Goal: Task Accomplishment & Management: Complete application form

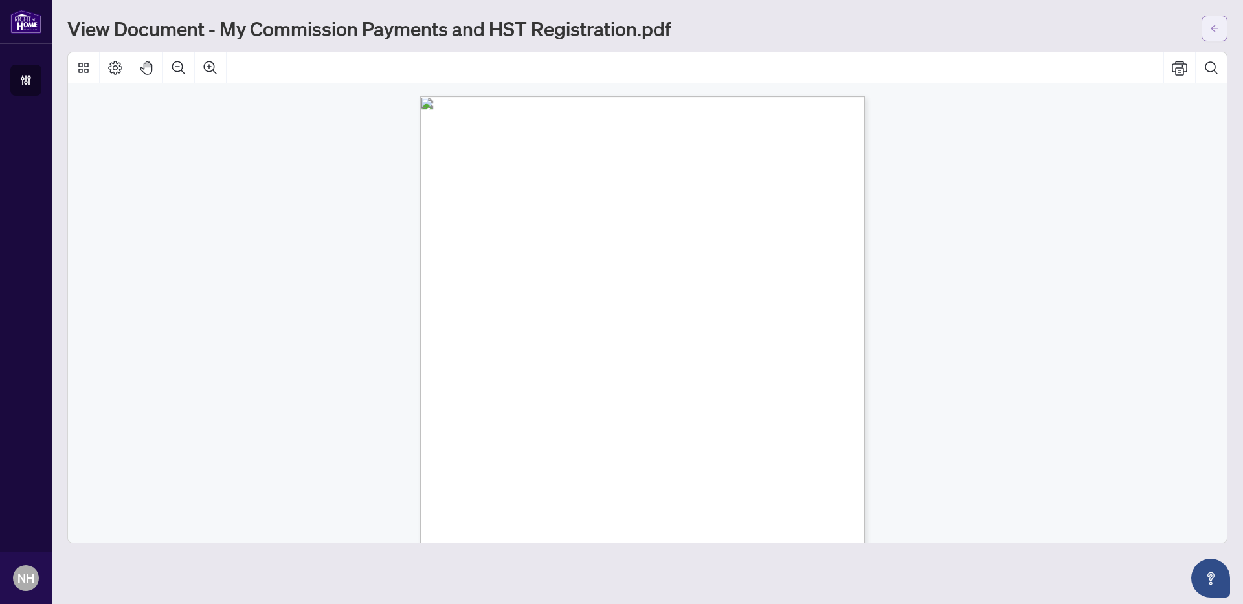
click at [1215, 32] on span "button" at bounding box center [1214, 28] width 9 height 21
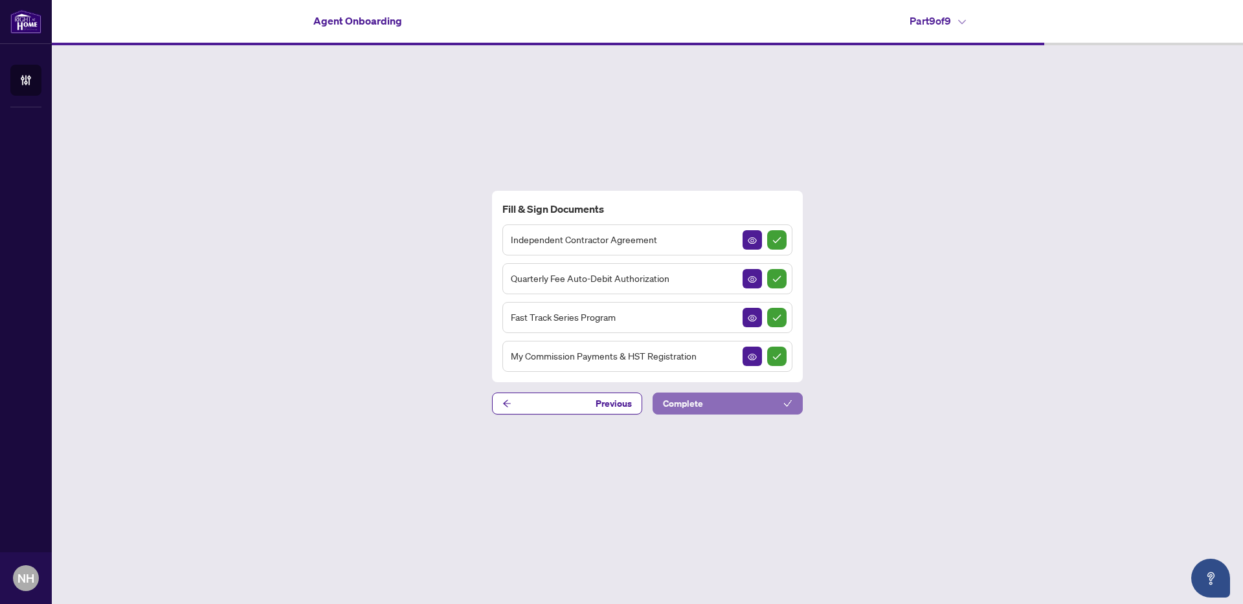
click at [709, 401] on button "Complete" at bounding box center [727, 404] width 150 height 22
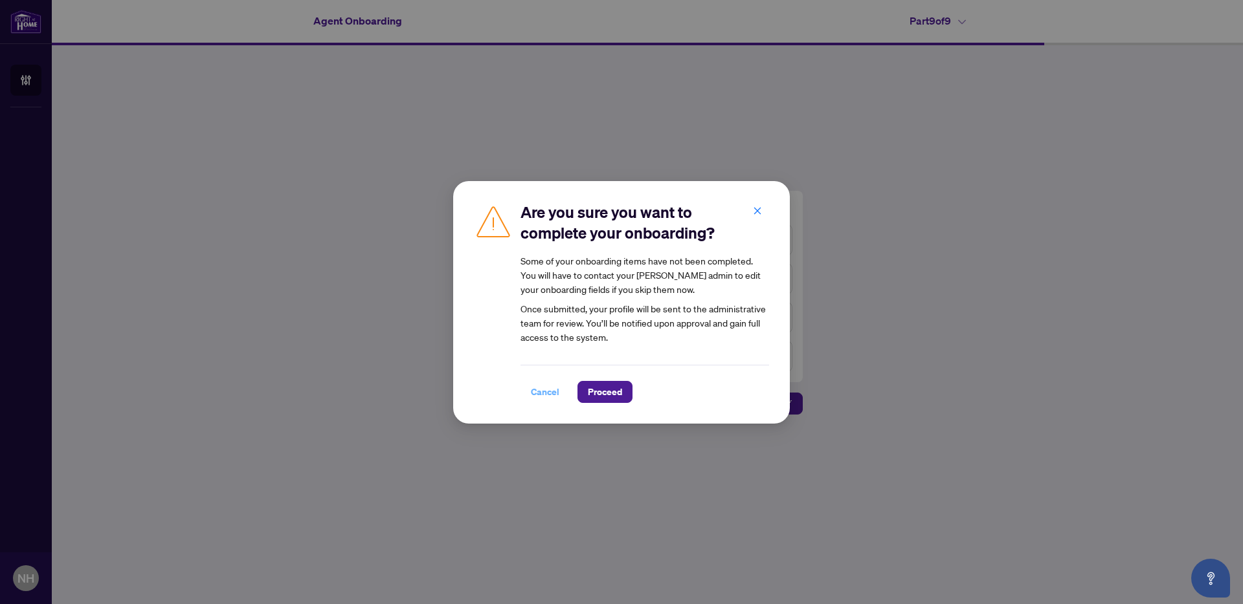
click at [542, 394] on span "Cancel" at bounding box center [545, 392] width 28 height 21
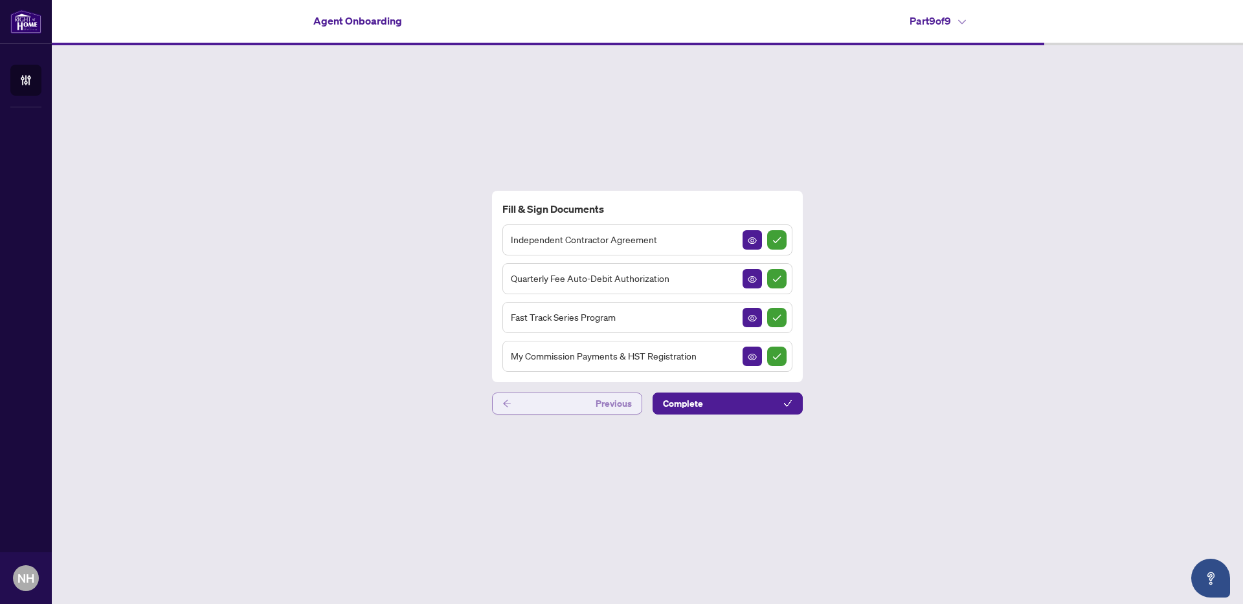
click at [586, 401] on button "Previous" at bounding box center [567, 404] width 150 height 22
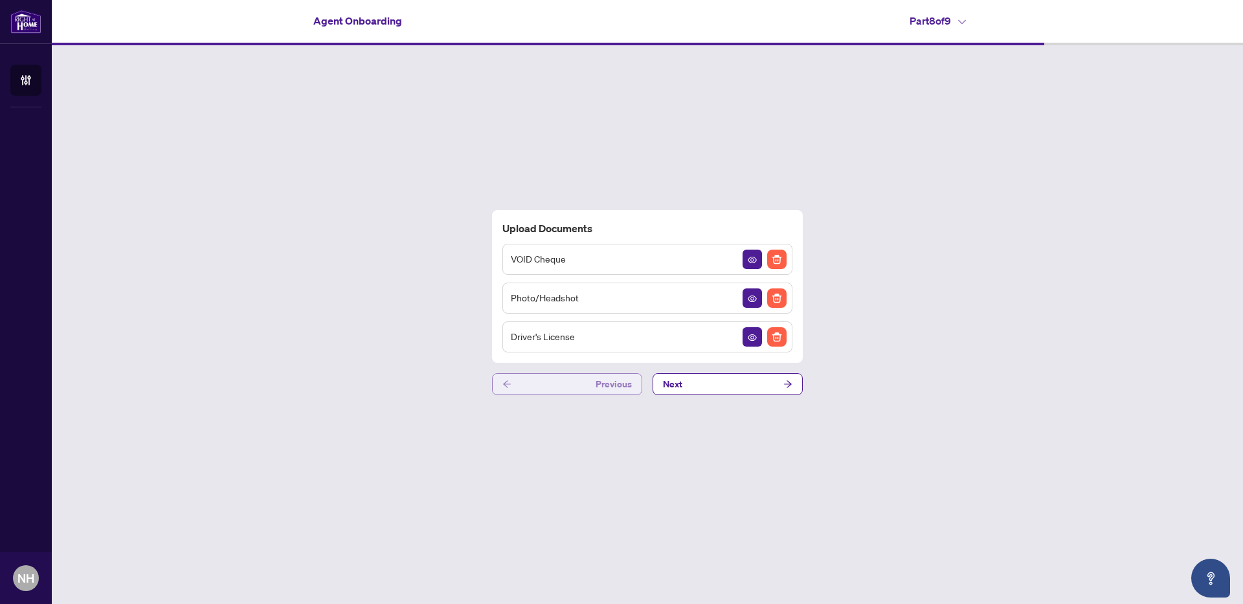
click at [586, 401] on div "Upload Documents VOID Cheque Photo/Headshot Driver's License Previous Next" at bounding box center [647, 302] width 1191 height 515
click at [570, 384] on button "Previous" at bounding box center [567, 384] width 150 height 22
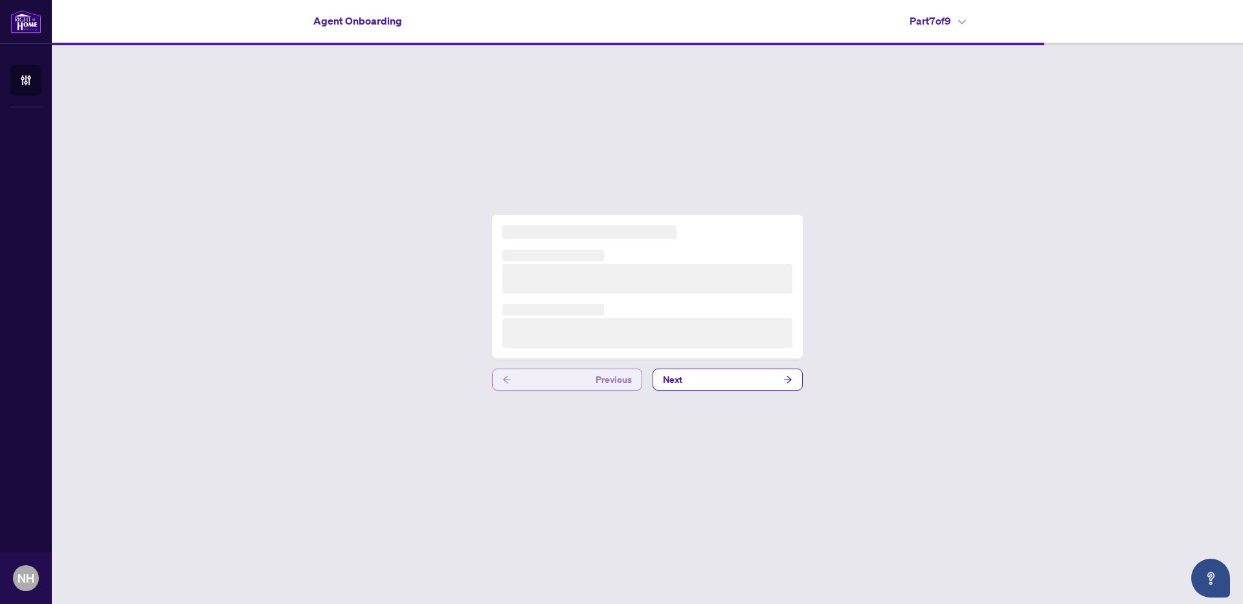
click at [570, 384] on button "Previous" at bounding box center [567, 380] width 150 height 22
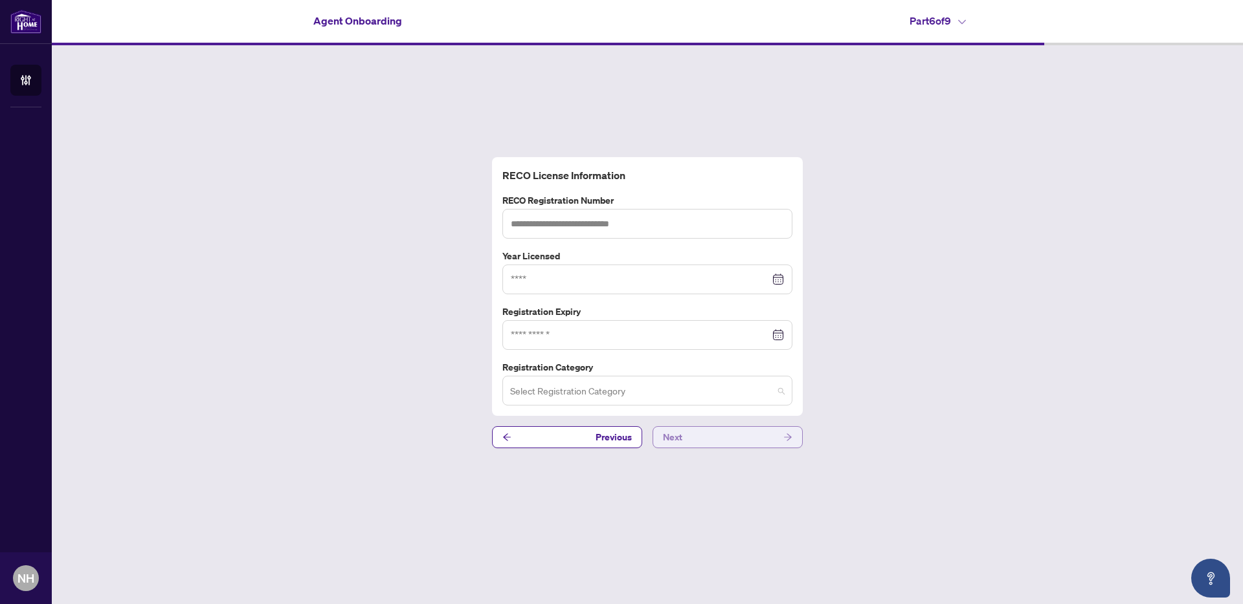
click at [715, 379] on input "search" at bounding box center [641, 393] width 263 height 28
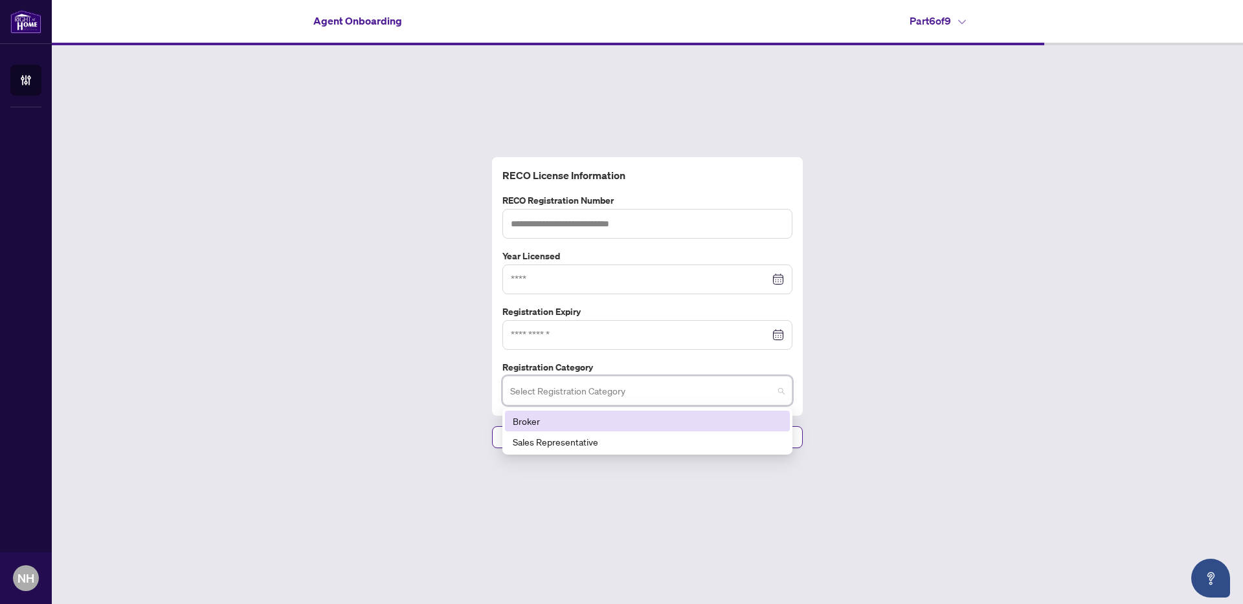
click at [895, 377] on div "RECO License Information RECO Registration Number Year Licensed Registration Ex…" at bounding box center [647, 302] width 1191 height 515
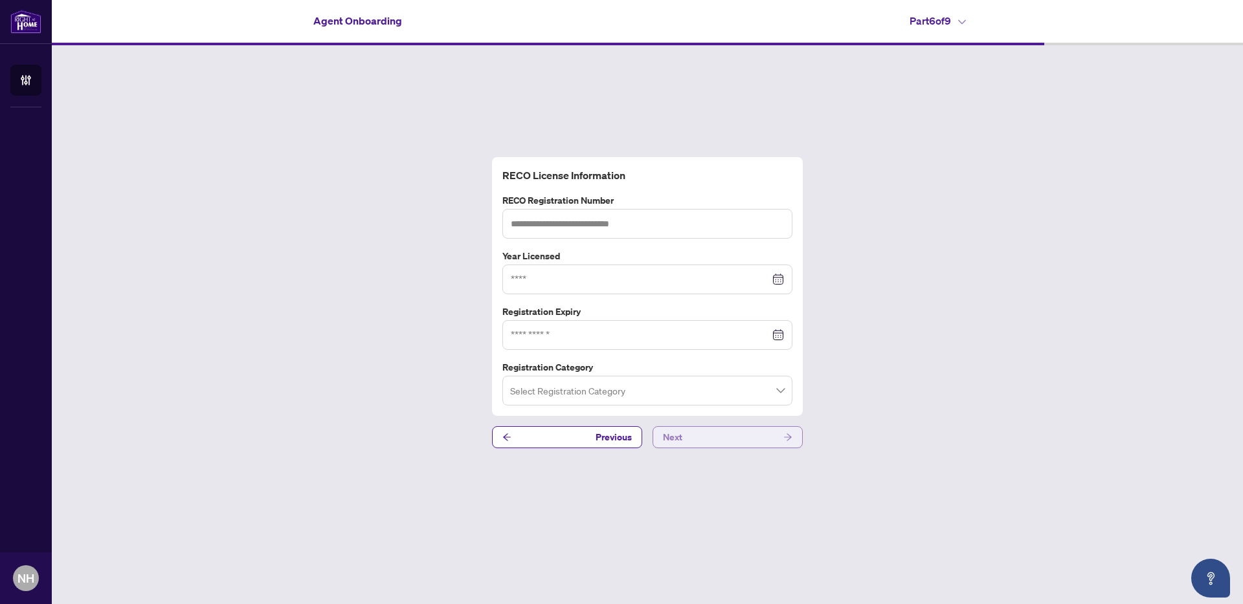
click at [720, 439] on button "Next" at bounding box center [727, 438] width 150 height 22
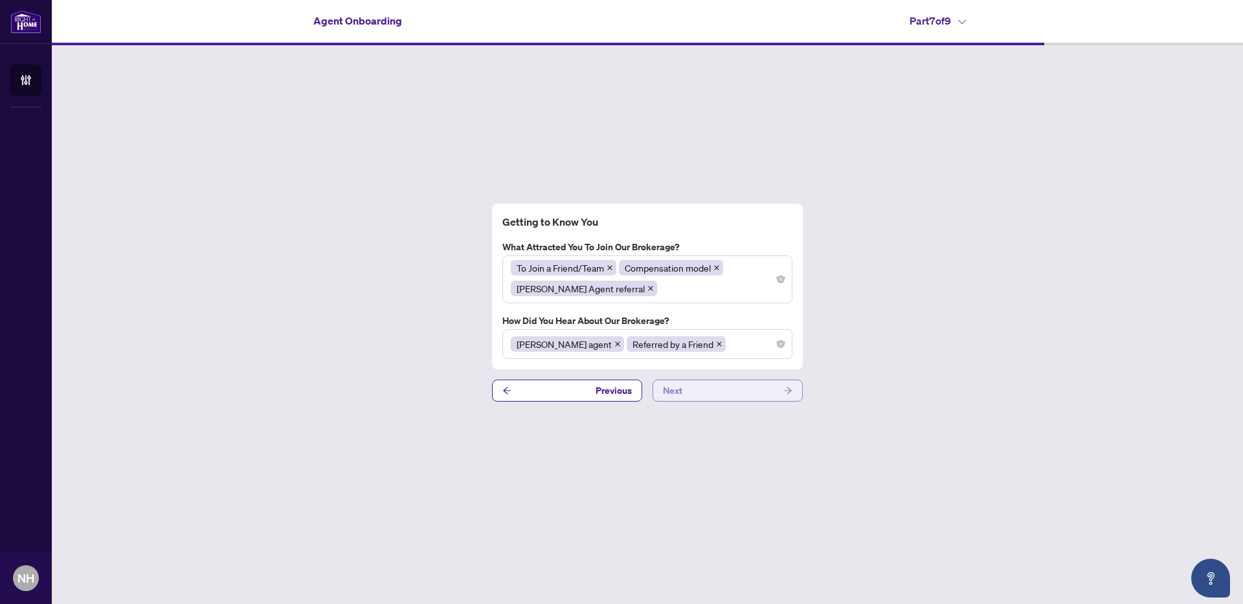
click at [712, 390] on button "Next" at bounding box center [727, 391] width 150 height 22
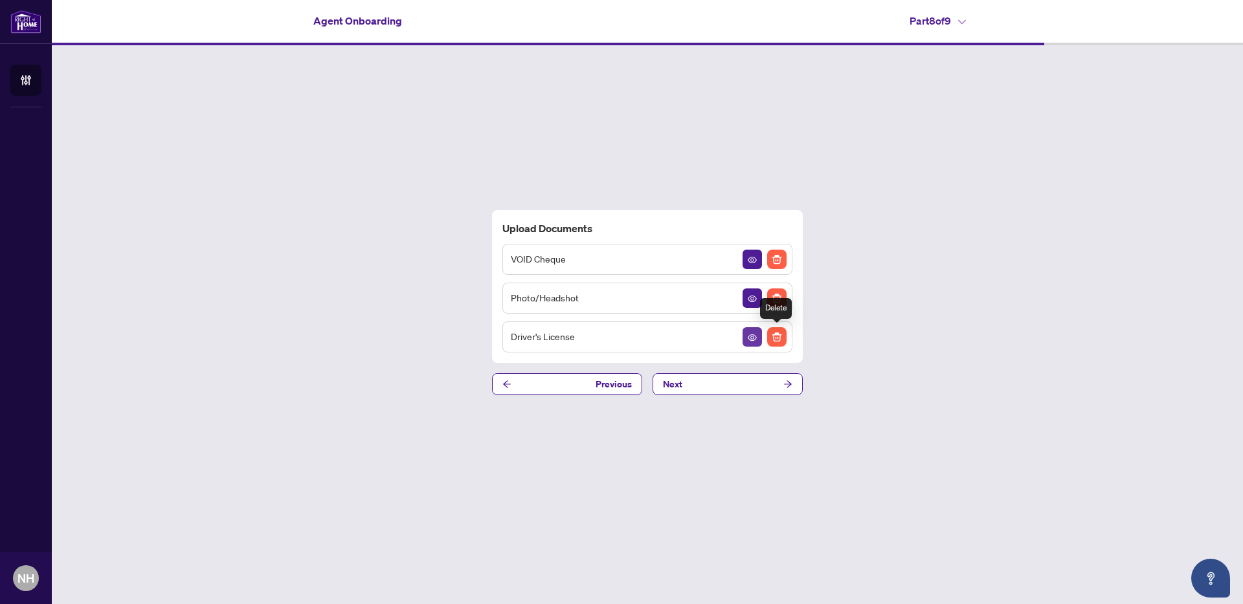
click at [754, 340] on icon "View Document" at bounding box center [752, 337] width 9 height 9
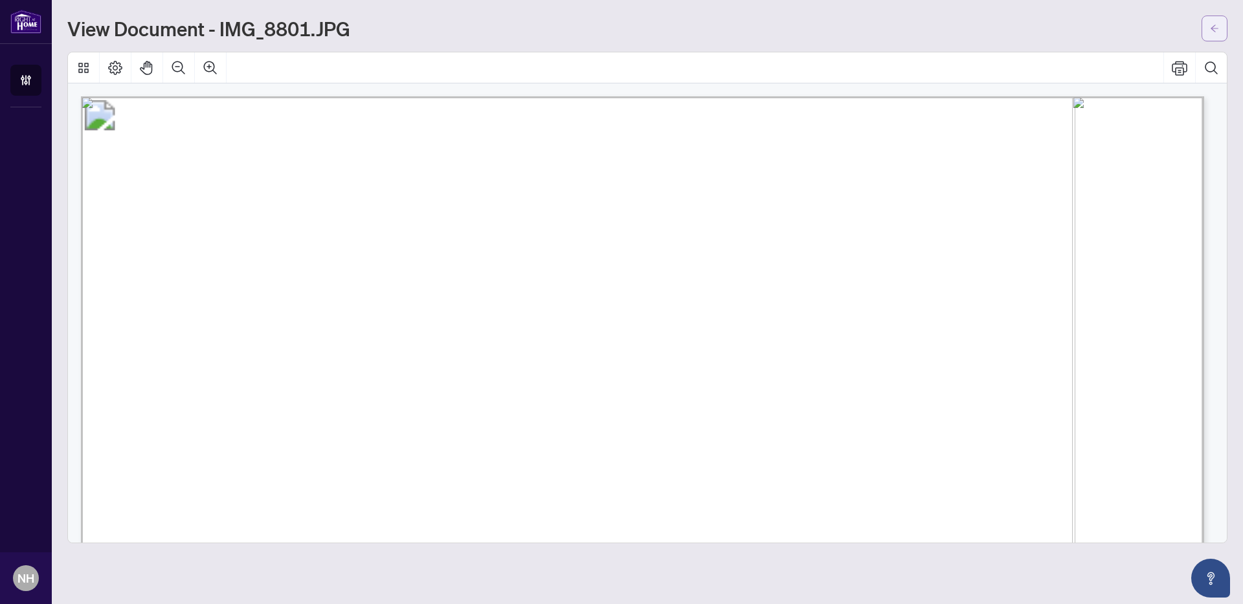
click at [1212, 27] on icon "arrow-left" at bounding box center [1214, 28] width 8 height 7
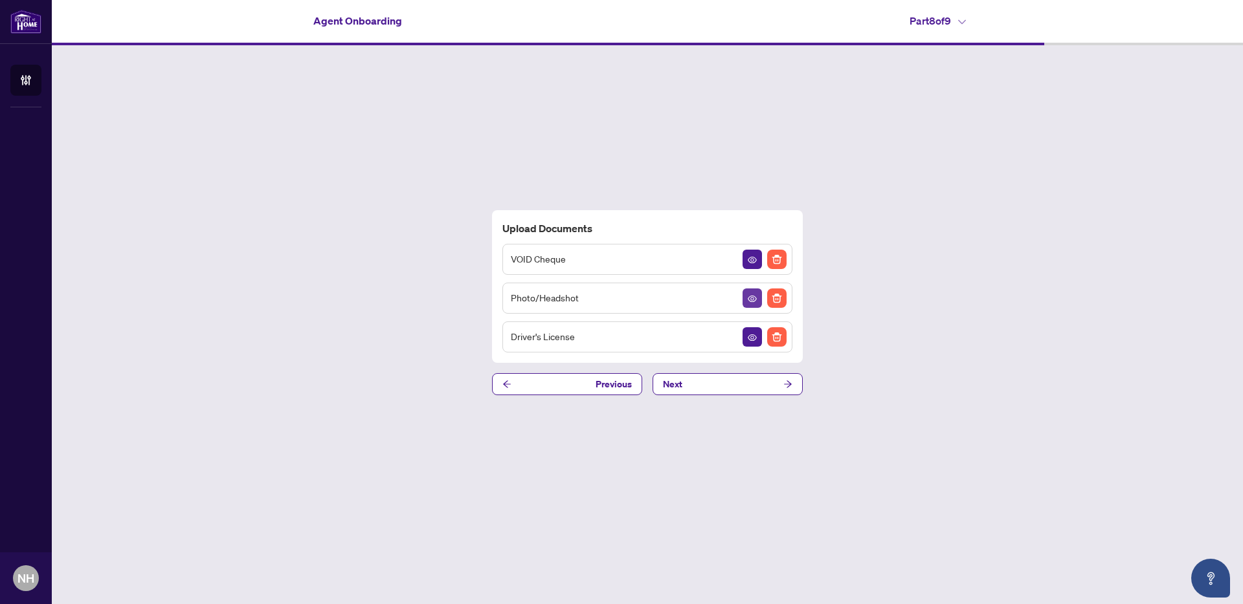
click at [745, 296] on button "button" at bounding box center [751, 298] width 19 height 19
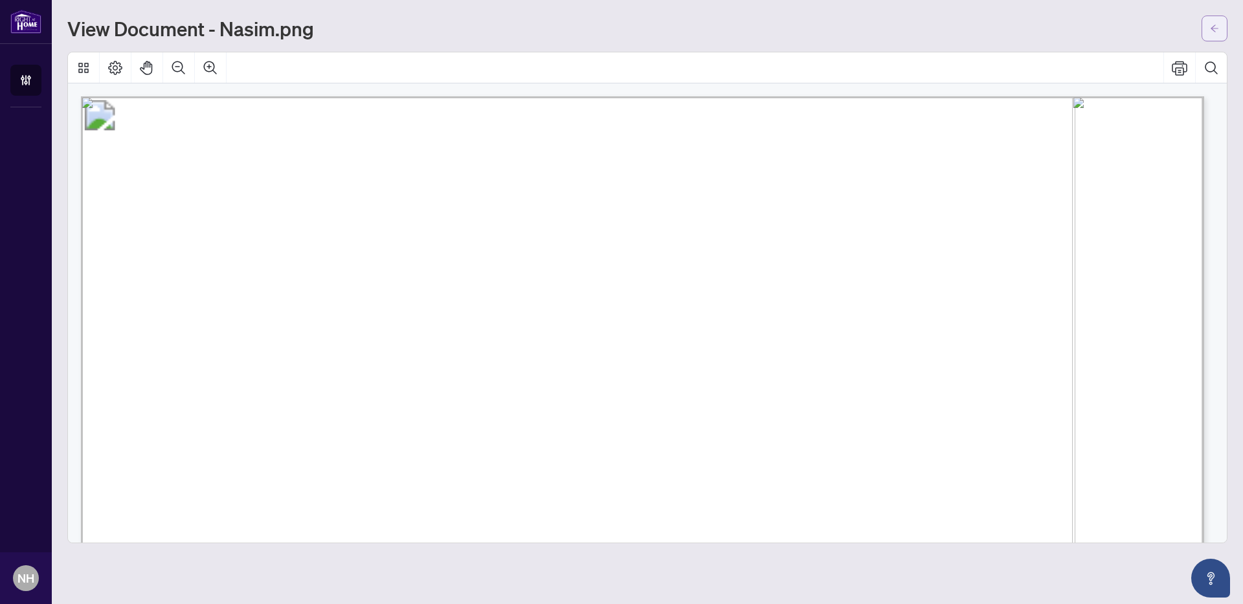
click at [1217, 25] on icon "arrow-left" at bounding box center [1214, 28] width 9 height 9
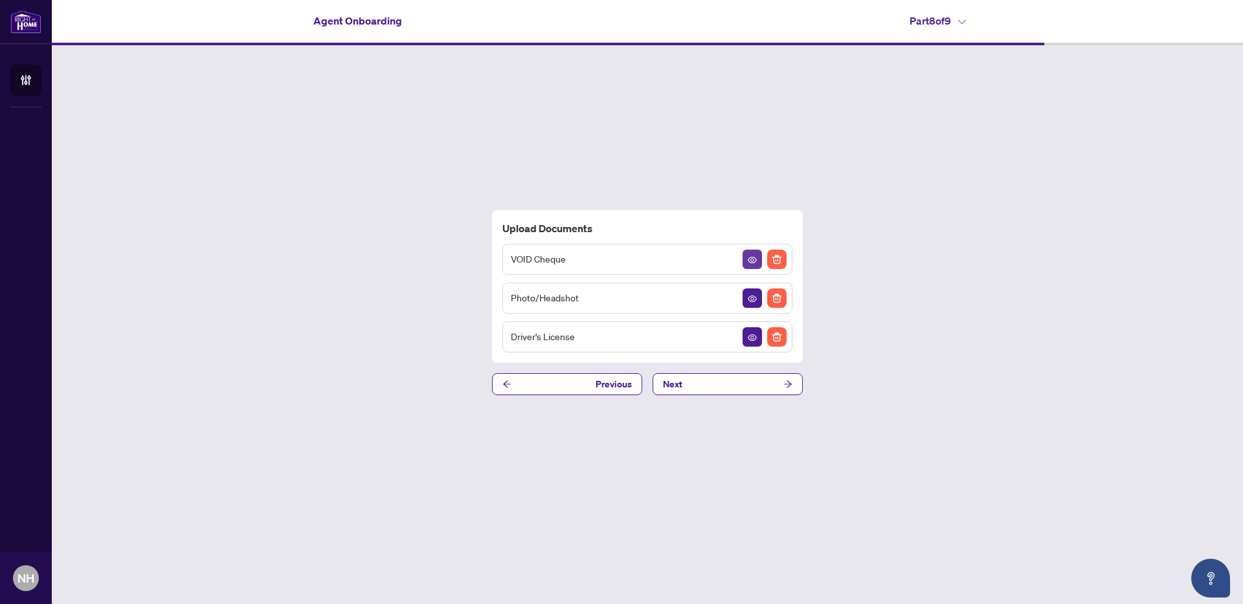
click at [748, 260] on icon "View Document" at bounding box center [752, 260] width 9 height 9
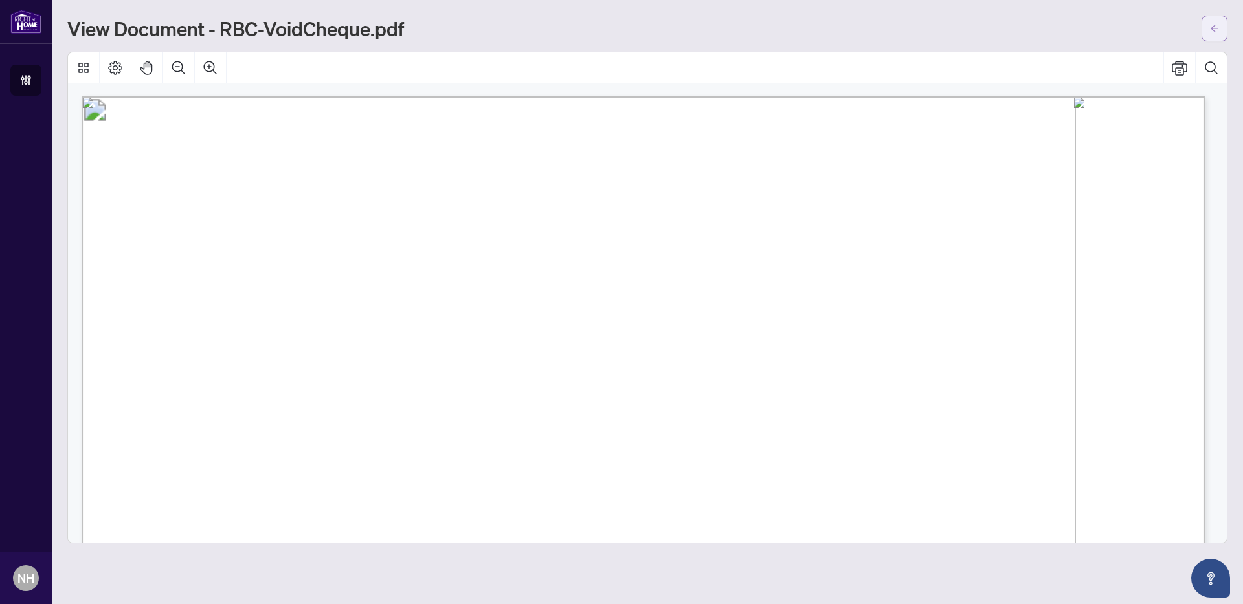
click at [1203, 33] on button "button" at bounding box center [1214, 29] width 26 height 26
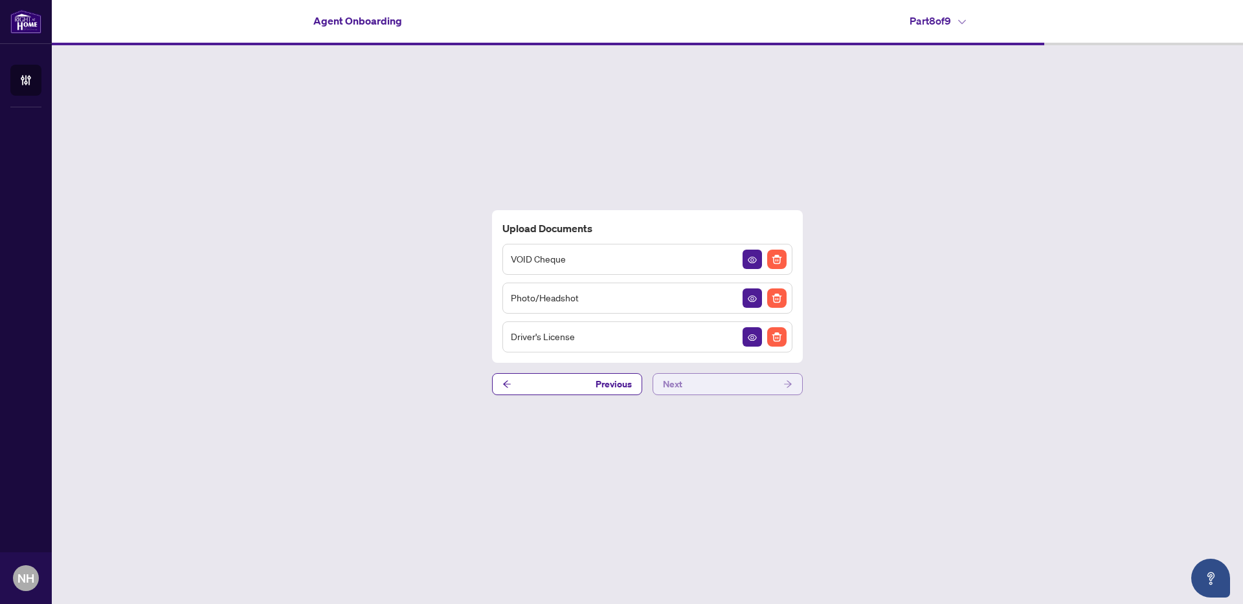
click at [722, 381] on button "Next" at bounding box center [727, 384] width 150 height 22
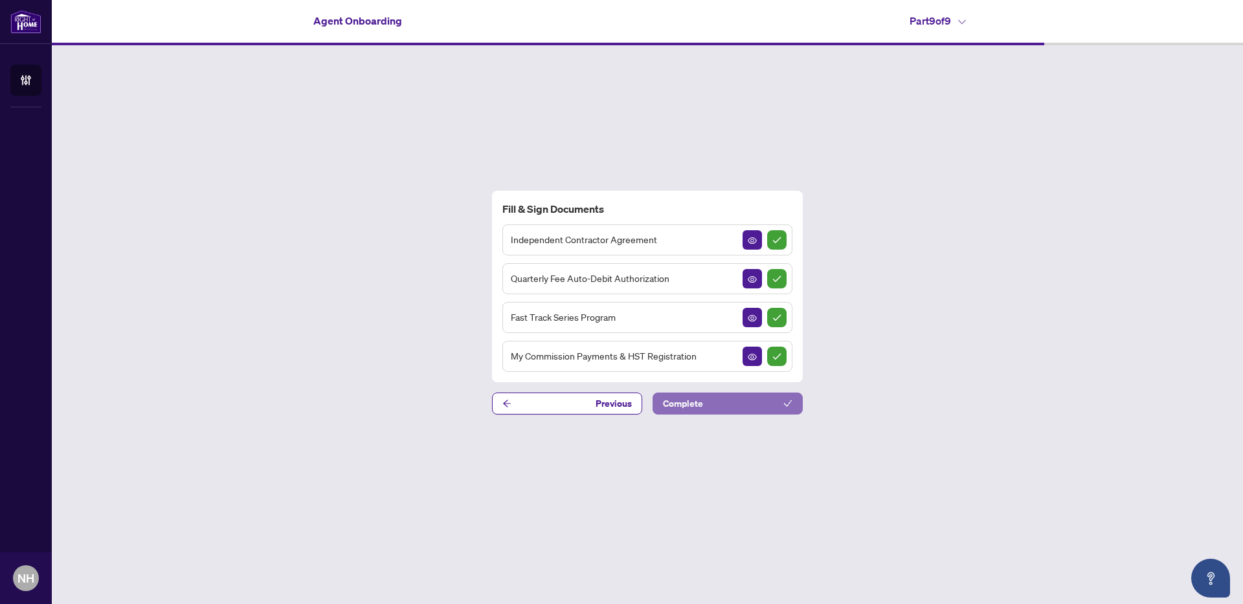
click at [710, 402] on button "Complete" at bounding box center [727, 404] width 150 height 22
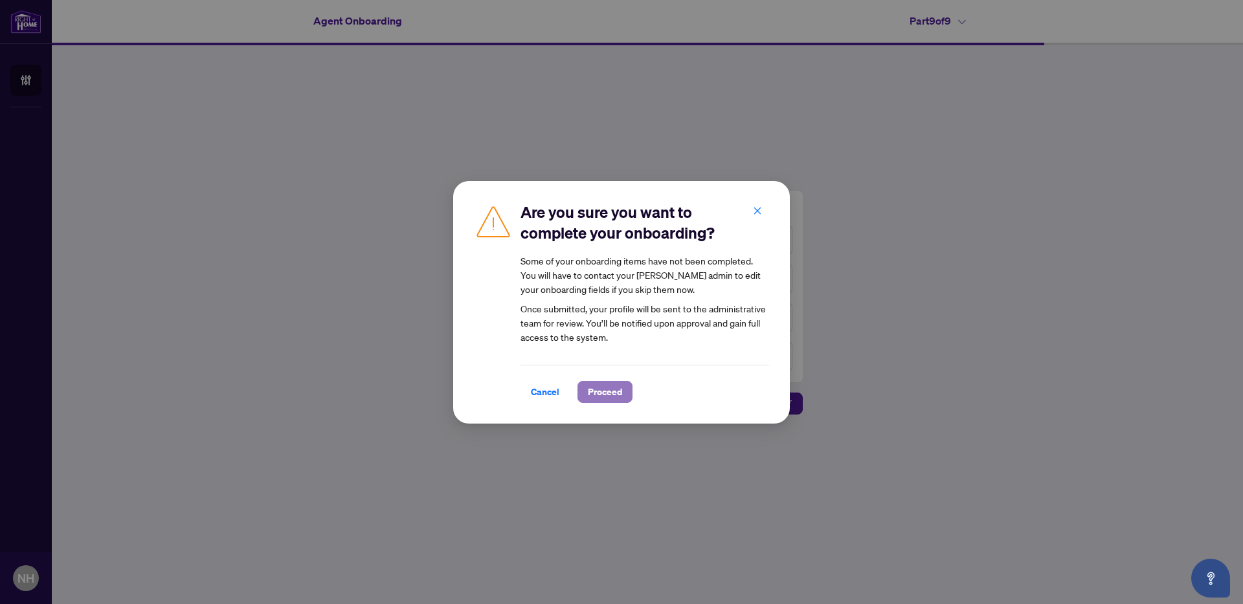
click at [599, 392] on span "Proceed" at bounding box center [605, 392] width 34 height 21
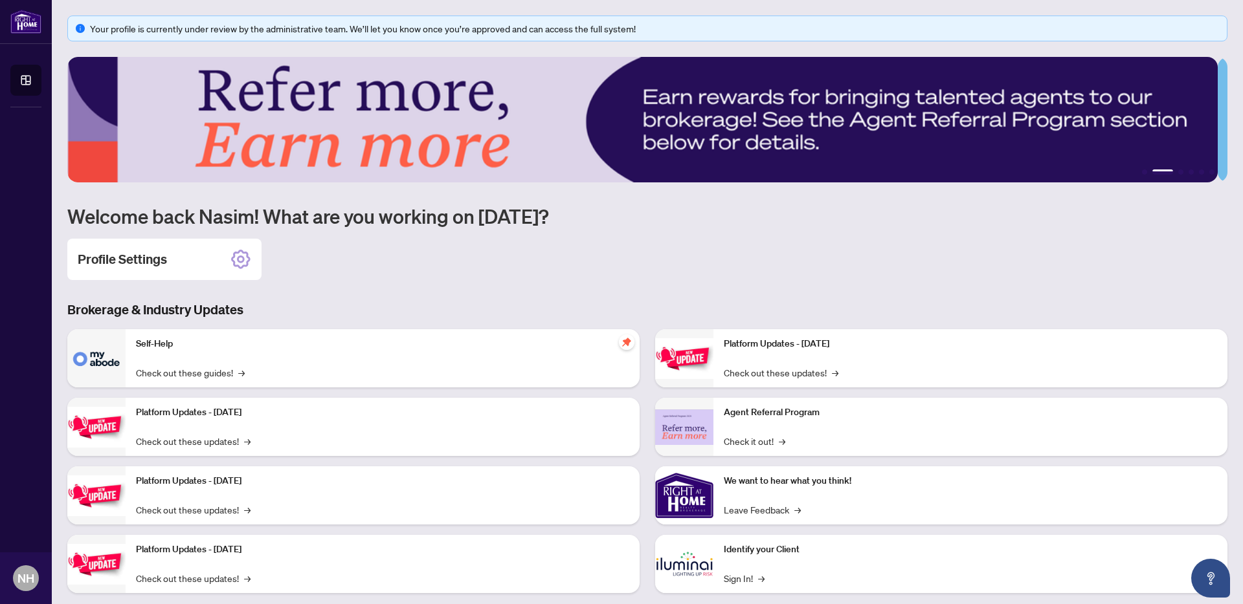
scroll to position [23, 0]
